Goal: Use online tool/utility: Utilize a website feature to perform a specific function

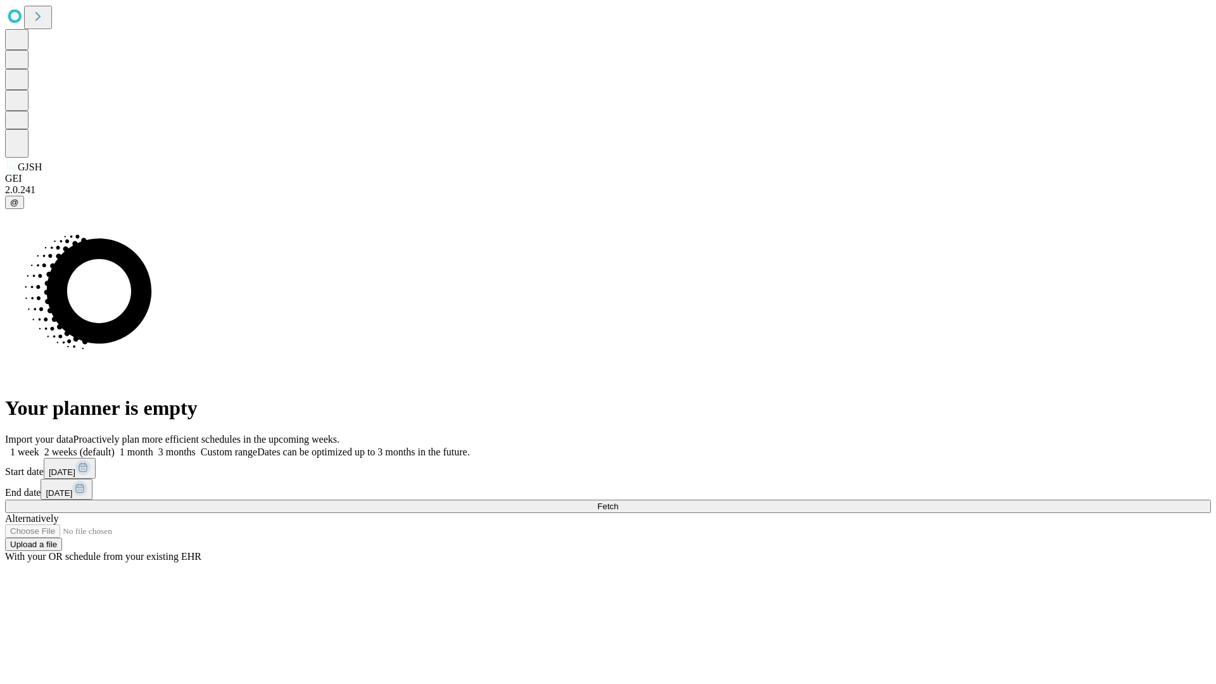
click at [618, 502] on span "Fetch" at bounding box center [607, 507] width 21 height 10
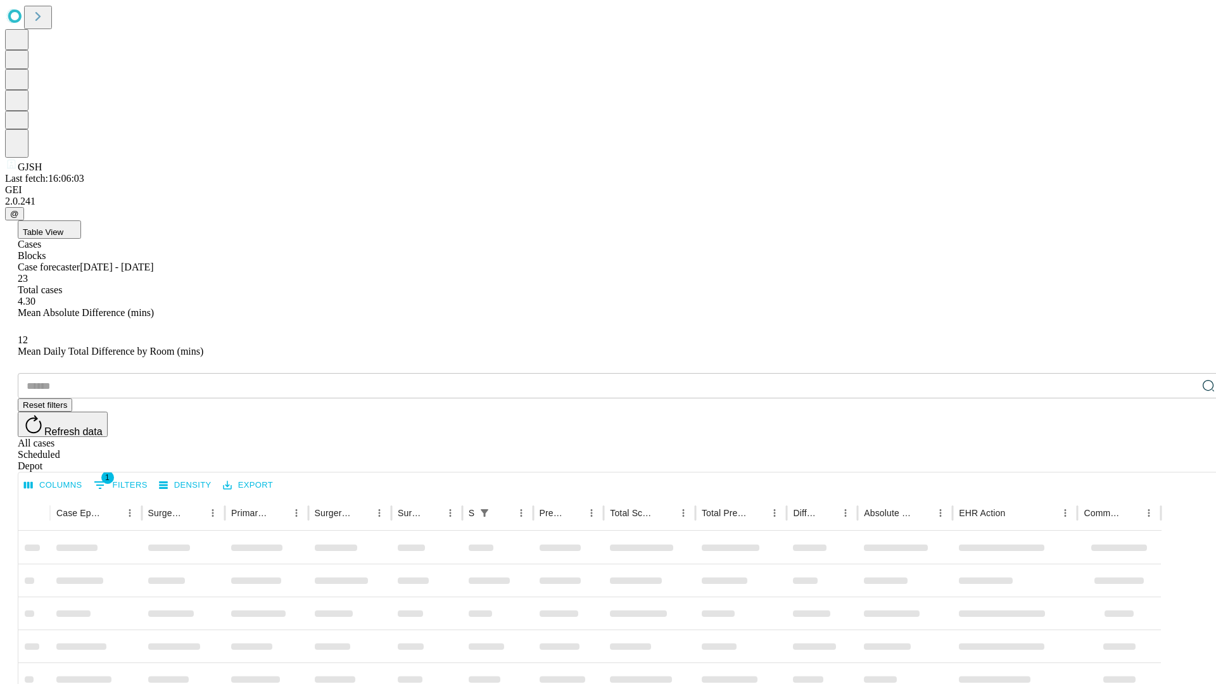
click at [63, 227] on span "Table View" at bounding box center [43, 232] width 41 height 10
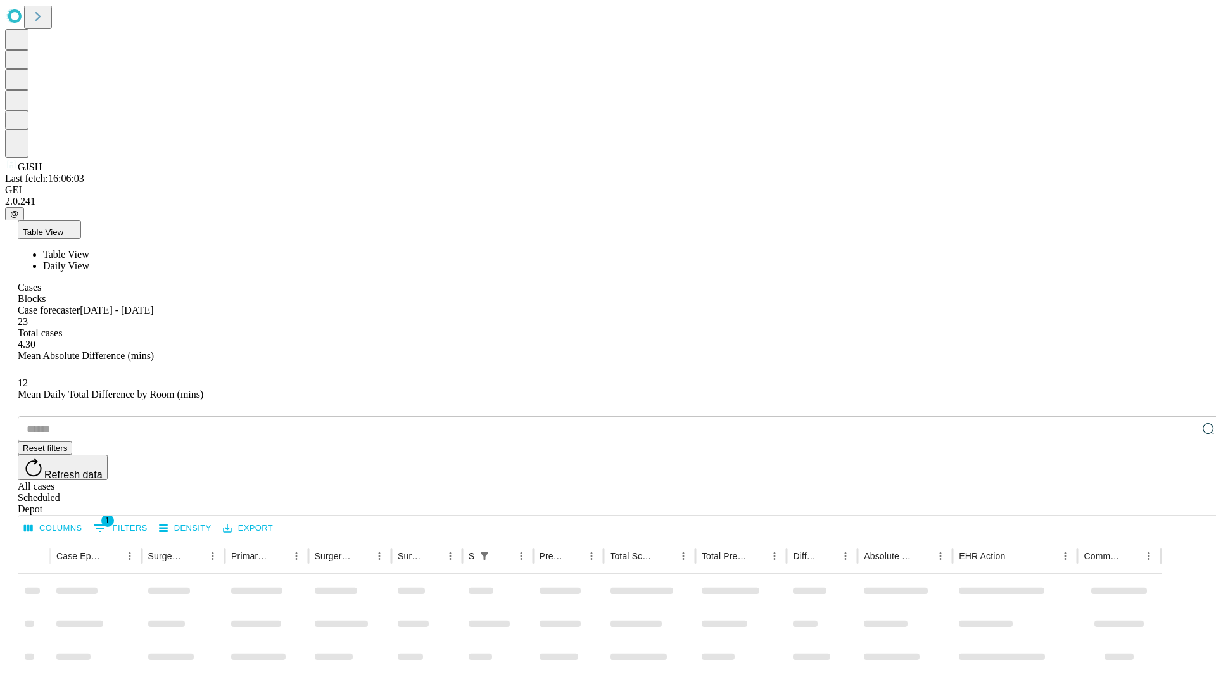
click at [89, 260] on span "Daily View" at bounding box center [66, 265] width 46 height 11
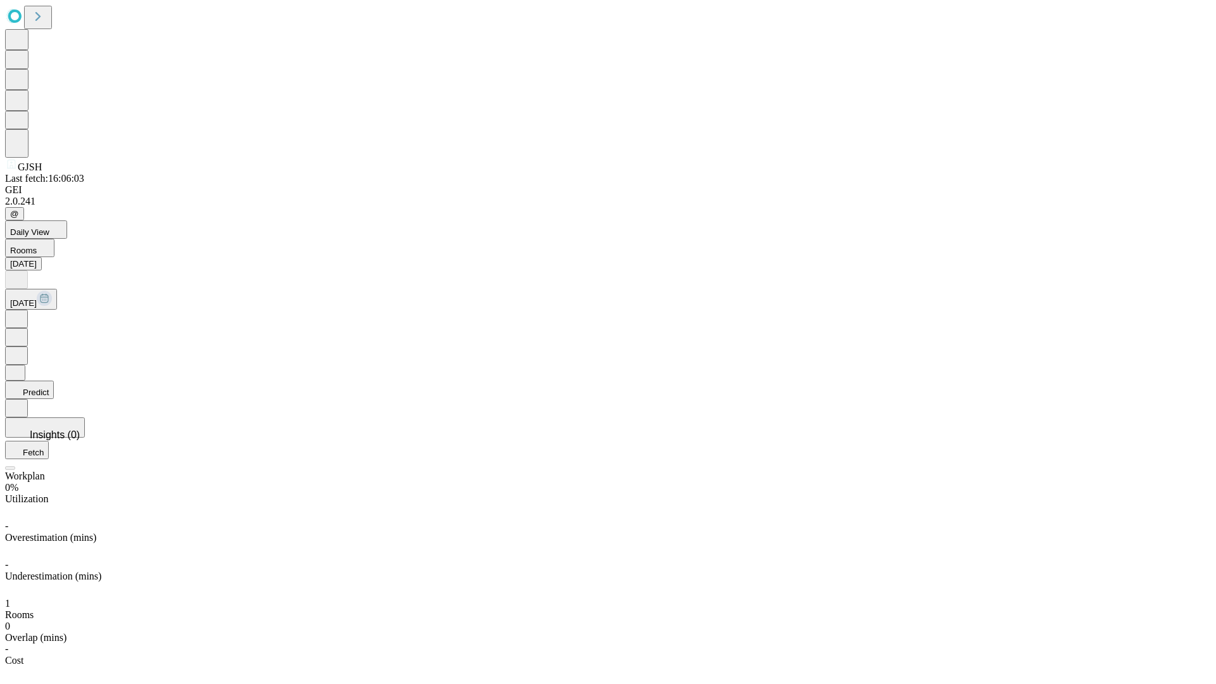
click at [54, 381] on button "Predict" at bounding box center [29, 390] width 49 height 18
